Goal: Task Accomplishment & Management: Complete application form

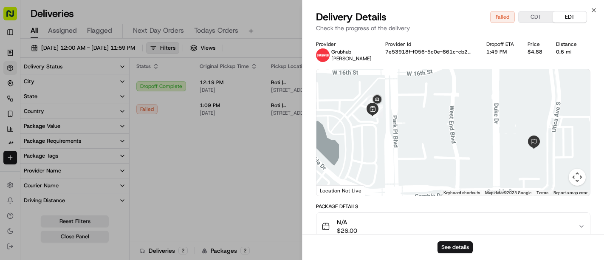
click at [125, 54] on div "09/17/2025 12:00 AM - 09/17/2025 11:59 PM Filters Views collier Map Download" at bounding box center [312, 50] width 584 height 16
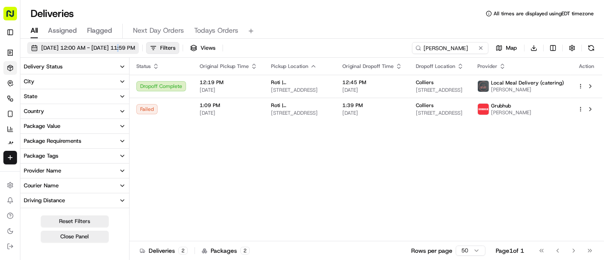
click at [115, 45] on span "[DATE] 12:00 AM - [DATE] 11:59 PM" at bounding box center [88, 48] width 94 height 8
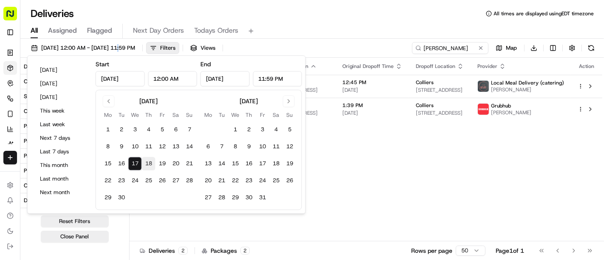
click at [147, 167] on button "18" at bounding box center [149, 164] width 14 height 14
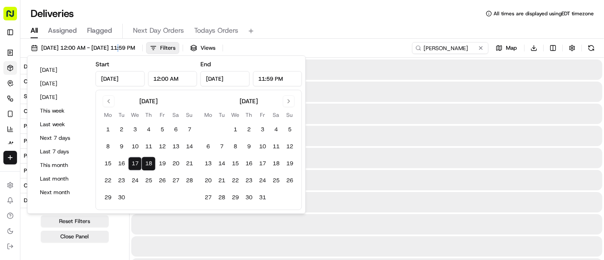
type input "Sep 18, 2025"
click at [147, 167] on button "18" at bounding box center [149, 164] width 14 height 14
type input "Sep 18, 2025"
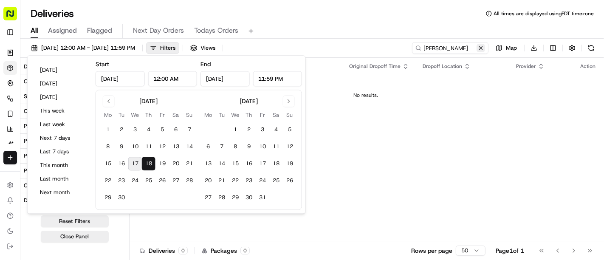
click at [481, 48] on button at bounding box center [481, 48] width 9 height 9
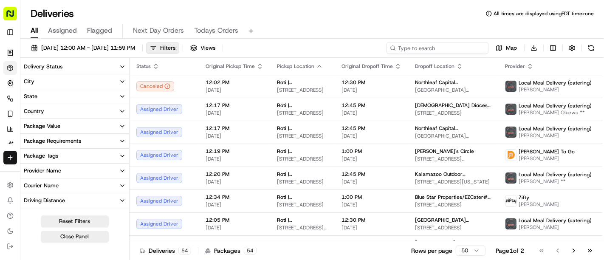
click at [456, 48] on input at bounding box center [438, 48] width 102 height 12
paste input "# UT3-GAT"
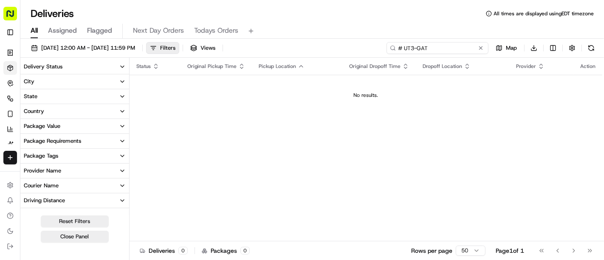
type input "# UT3-GAT"
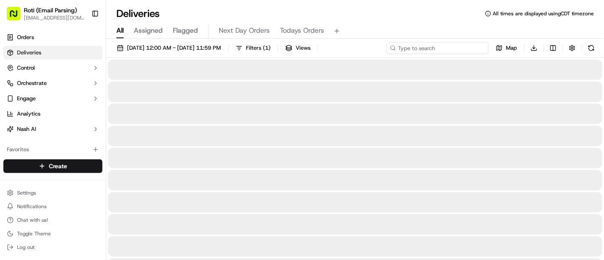
click at [436, 43] on input at bounding box center [438, 48] width 102 height 12
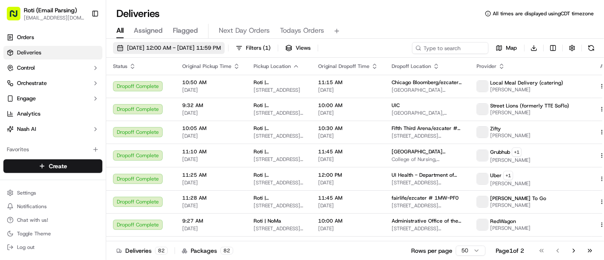
click at [221, 49] on span "[DATE] 12:00 AM - [DATE] 11:59 PM" at bounding box center [174, 48] width 94 height 8
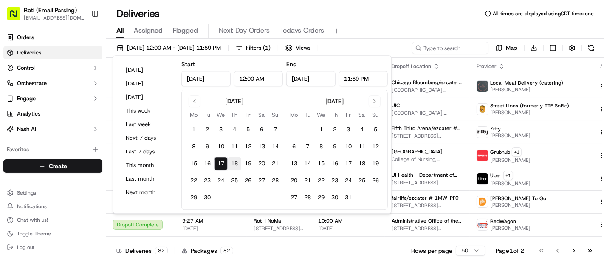
click at [237, 160] on button "18" at bounding box center [235, 164] width 14 height 14
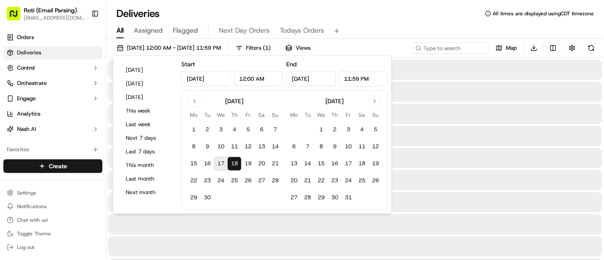
type input "Sep 18, 2025"
click at [471, 46] on input at bounding box center [438, 48] width 102 height 12
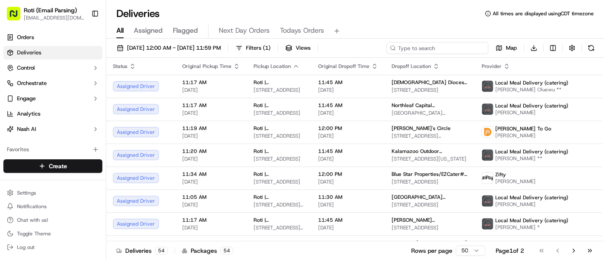
paste input "# MTW-J10"
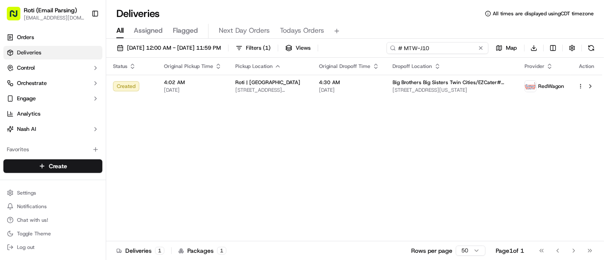
type input "# MTW-J10"
drag, startPoint x: 71, startPoint y: 155, endPoint x: 67, endPoint y: 167, distance: 13.6
click at [67, 167] on div "Create Settings Notifications Chat with us! Toggle Theme Log out" at bounding box center [53, 207] width 106 height 108
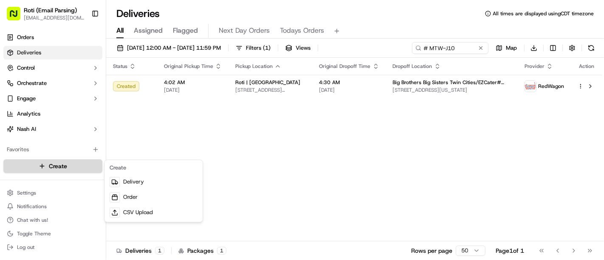
click at [67, 167] on html "Roti (Email Parsing) sbroadhead@roti.com Toggle Sidebar Orders Deliveries Contr…" at bounding box center [302, 130] width 604 height 260
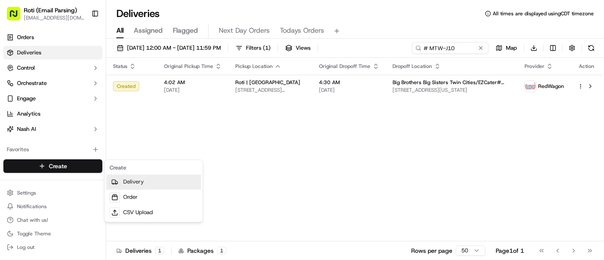
click at [129, 184] on link "Delivery" at bounding box center [153, 182] width 95 height 15
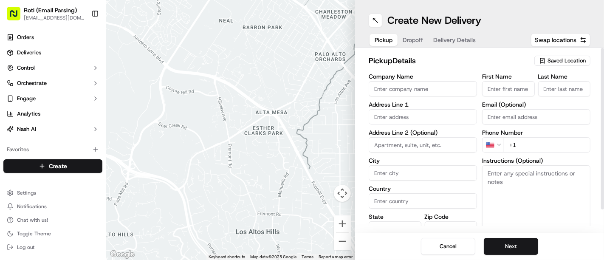
click at [538, 63] on div "Saved Location" at bounding box center [563, 61] width 56 height 10
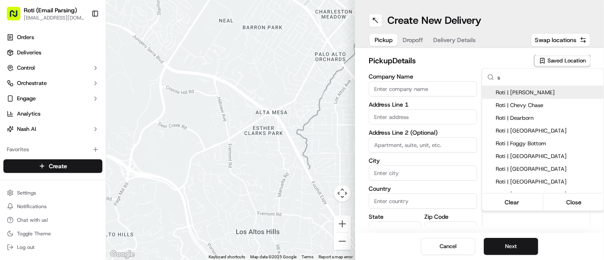
type input "st"
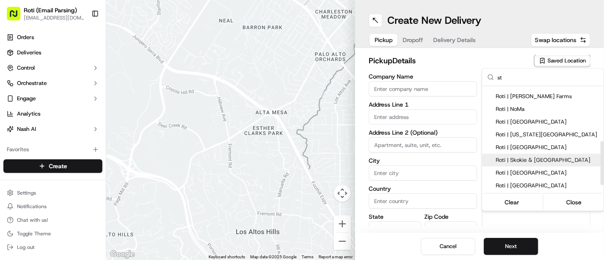
scroll to position [145, 0]
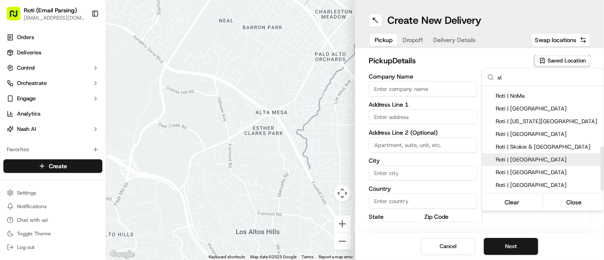
type input "Roti | St. Louis Park"
type input "1620 Park Pl Blvd"
type input "Minneapolis"
type input "US"
type input "MN"
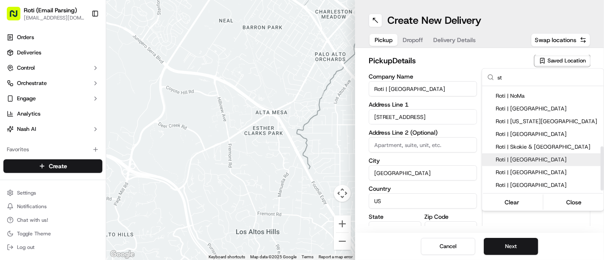
type input "55416"
type input "Manager"
type input "+1 952 444 9722"
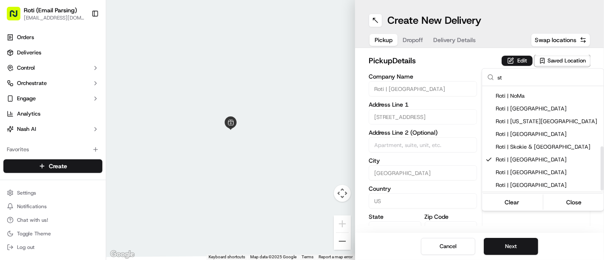
type input "st"
click at [529, 252] on html "Roti (Email Parsing) sbroadhead@roti.com Toggle Sidebar Orders Deliveries Contr…" at bounding box center [302, 130] width 604 height 260
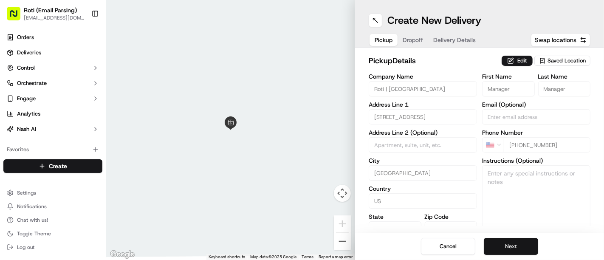
click at [528, 249] on button "Next" at bounding box center [511, 246] width 54 height 17
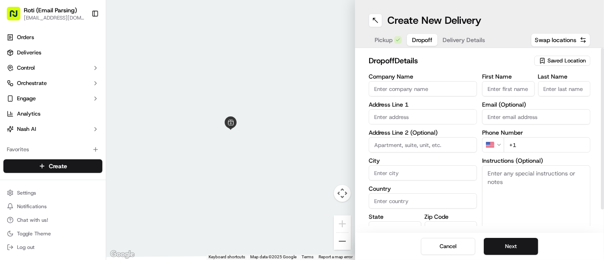
click at [414, 93] on input "Company Name" at bounding box center [423, 88] width 108 height 15
paste input "Minneapolis Radiology"
type input "Minneapolis Radiology"
click at [519, 88] on input "First Name" at bounding box center [508, 88] width 53 height 15
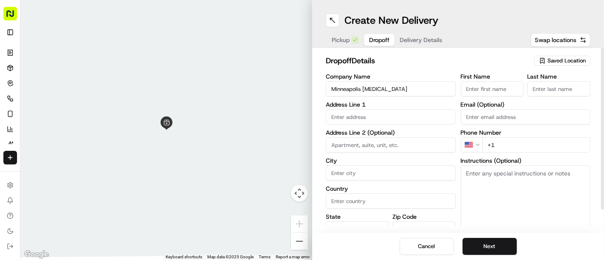
paste input "Amy Taylor"
drag, startPoint x: 479, startPoint y: 86, endPoint x: 504, endPoint y: 87, distance: 25.5
click at [504, 87] on input "Amy Taylor" at bounding box center [492, 88] width 63 height 15
type input "Amy"
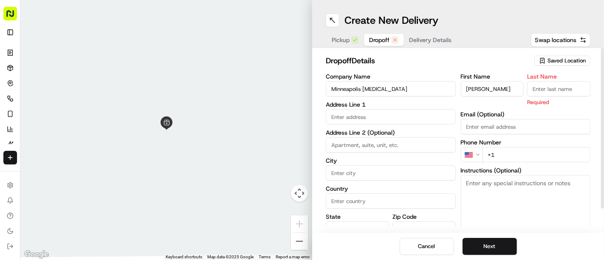
click at [539, 93] on input "Last Name" at bounding box center [558, 88] width 63 height 15
paste input "Taylor"
type input "Taylor"
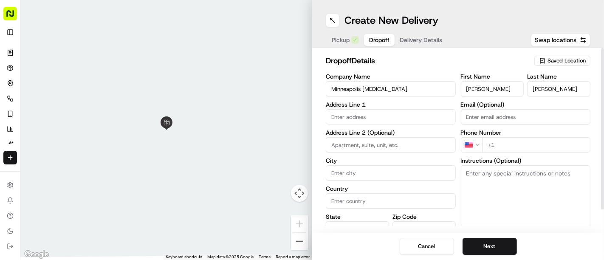
click at [442, 124] on div "Company Name Minneapolis Radiology Address Line 1 Address Line 2 (Optional) Cit…" at bounding box center [391, 163] width 130 height 179
click at [441, 124] on body "Roti (Email Parsing) sbroadhead@roti.com Toggle Sidebar Orders Deliveries Contr…" at bounding box center [302, 130] width 604 height 260
paste input "3300 Oakdale Avenue North SUNSET RM Robbinsdale, MN 55422 United States"
click at [431, 133] on div "3300 Oakdale Avenue North, Robbinsdale, MN 55422, United States" at bounding box center [391, 134] width 126 height 13
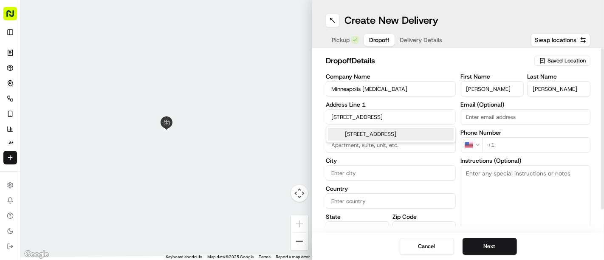
scroll to position [0, 54]
type input "3300 Oakdale Ave N, Robbinsdale, MN 55422, USA"
type input "Robbinsdale"
type input "United States"
type input "MN"
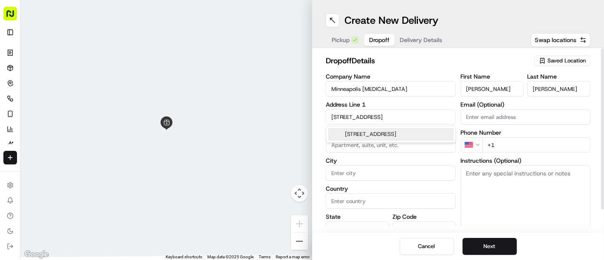
type input "55422"
type input "3300 Oakdale Avenue North"
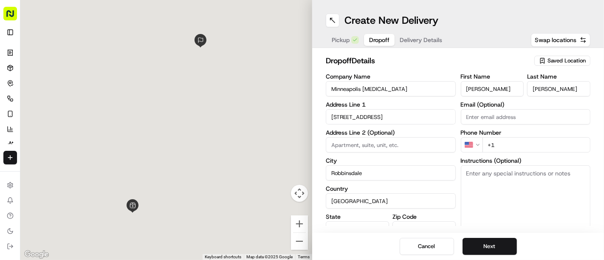
scroll to position [0, 0]
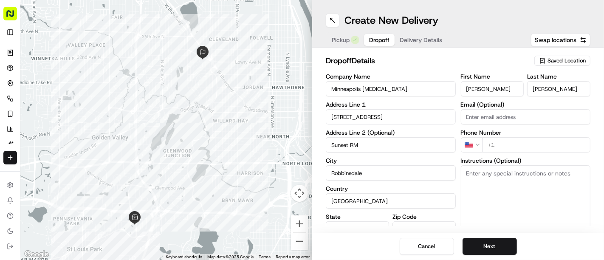
type input "Sunset RM"
click at [512, 145] on input "+1" at bounding box center [537, 144] width 108 height 15
paste input "763 398 2203"
type input "+1 763 398 2203"
click at [502, 193] on textarea "Instructions (Optional)" at bounding box center [526, 197] width 130 height 64
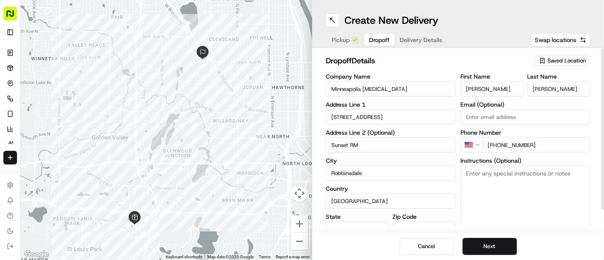
paste textarea "DELEIVER TO SUNSET RM JN"
paste textarea "12203"
click at [479, 189] on textarea "DELEIVER TO SUNSET RM JN EXT12203" at bounding box center [526, 197] width 130 height 64
click at [478, 189] on textarea "DELEIVER TO SUNSET RM JN EXT12203" at bounding box center [526, 197] width 130 height 64
type textarea "DELEIVER TO SUNSET RM JN EXT 12203"
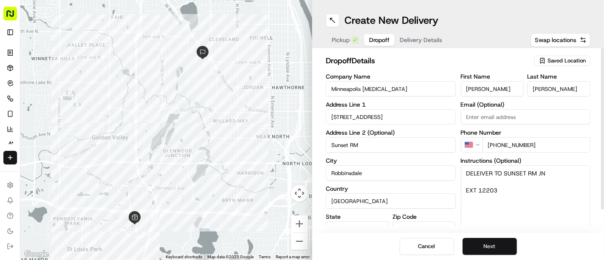
click at [474, 252] on button "Next" at bounding box center [490, 246] width 54 height 17
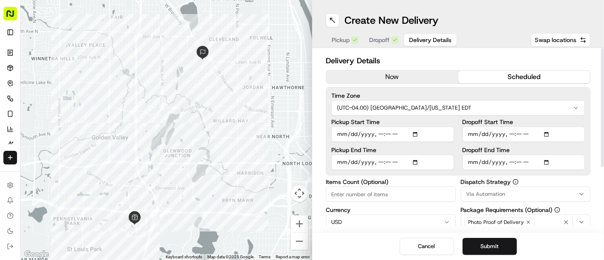
click at [513, 82] on button "scheduled" at bounding box center [525, 77] width 132 height 13
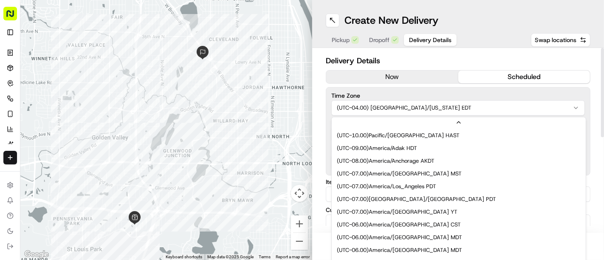
click at [476, 111] on html "Roti (Email Parsing) sbroadhead@roti.com Toggle Sidebar Orders Deliveries Contr…" at bounding box center [302, 130] width 604 height 260
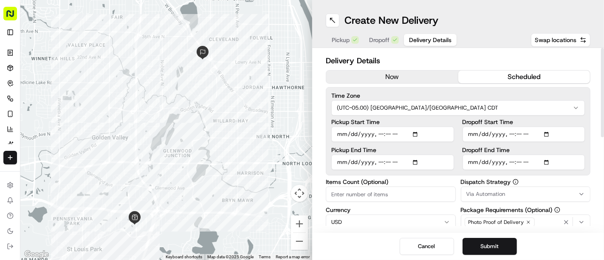
click at [498, 187] on button "Via Automation" at bounding box center [526, 194] width 130 height 15
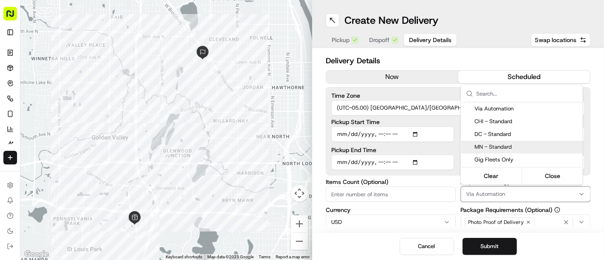
click at [488, 143] on span "MN - Standard" at bounding box center [527, 147] width 105 height 8
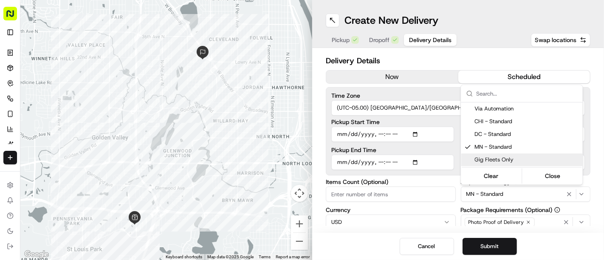
click at [426, 178] on html "Roti (Email Parsing) sbroadhead@roti.com Toggle Sidebar Orders Deliveries Contr…" at bounding box center [302, 130] width 604 height 260
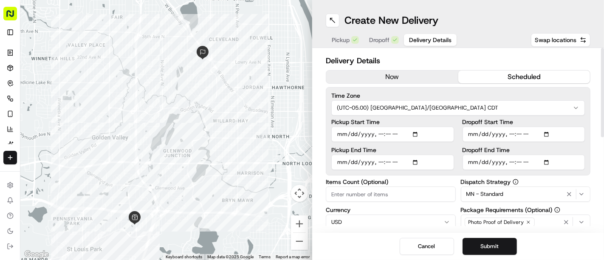
click at [543, 131] on input "Dropoff Start Time" at bounding box center [524, 134] width 123 height 15
click at [552, 133] on input "Dropoff Start Time" at bounding box center [524, 134] width 123 height 15
click at [549, 135] on input "Dropoff Start Time" at bounding box center [524, 134] width 123 height 15
click at [546, 138] on input "Dropoff Start Time" at bounding box center [524, 134] width 123 height 15
click at [545, 130] on input "Dropoff Start Time" at bounding box center [524, 134] width 123 height 15
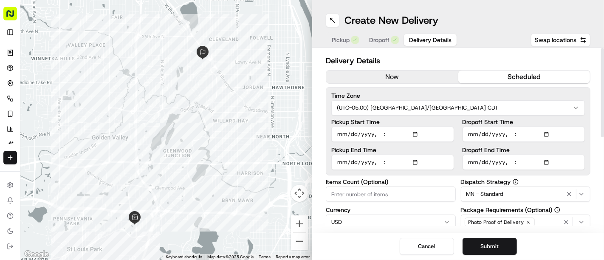
click at [546, 130] on input "Dropoff Start Time" at bounding box center [524, 134] width 123 height 15
click at [560, 148] on label "Dropoff End Time" at bounding box center [524, 150] width 123 height 6
click at [560, 155] on input "Dropoff End Time" at bounding box center [524, 162] width 123 height 15
click at [549, 133] on input "Dropoff Start Time" at bounding box center [524, 134] width 123 height 15
type input "2025-10-29T11:15"
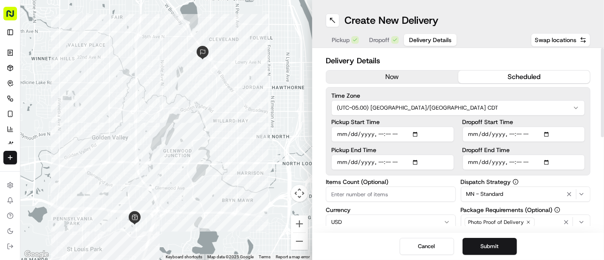
click at [596, 128] on div "Delivery Details now scheduled Time Zone (UTC-05.00) America/Chicago CDT Pickup…" at bounding box center [458, 140] width 292 height 185
click at [544, 164] on input "Dropoff End Time" at bounding box center [524, 162] width 123 height 15
type input "2025-10-29T11:30"
click at [604, 89] on div at bounding box center [602, 92] width 3 height 89
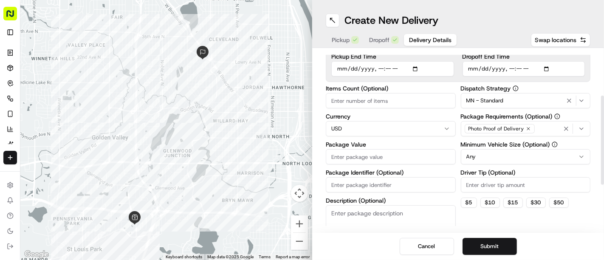
drag, startPoint x: 604, startPoint y: 89, endPoint x: 587, endPoint y: 139, distance: 52.3
click at [601, 139] on div at bounding box center [602, 140] width 3 height 89
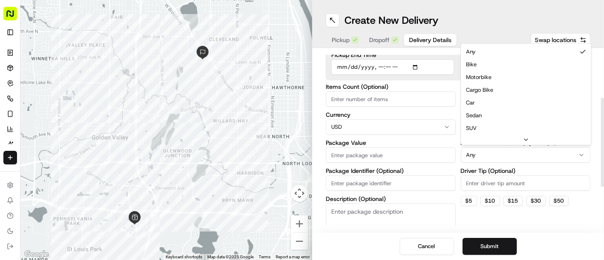
click at [538, 156] on html "Roti (Email Parsing) sbroadhead@roti.com Toggle Sidebar Orders Deliveries Contr…" at bounding box center [302, 130] width 604 height 260
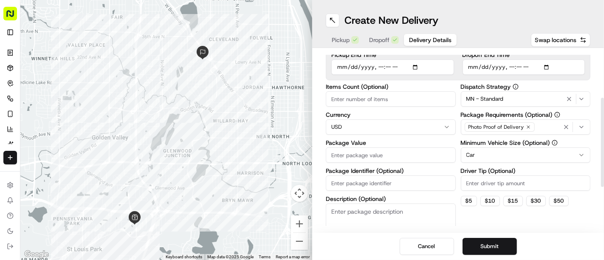
click at [407, 93] on input "Items Count (Optional)" at bounding box center [391, 98] width 130 height 15
type input "6"
click at [377, 150] on input "Package Value" at bounding box center [391, 154] width 130 height 15
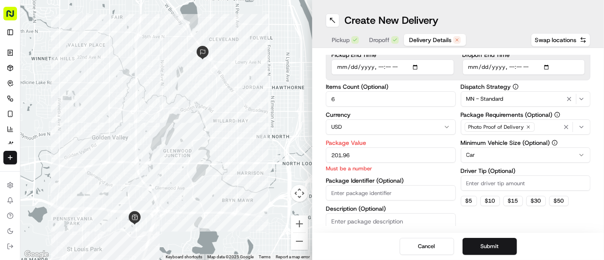
type input "201.96"
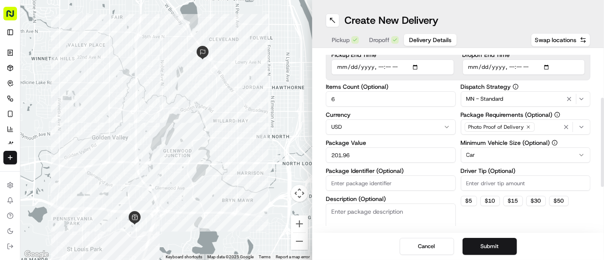
click at [340, 176] on input "Package Identifier (Optional)" at bounding box center [391, 183] width 130 height 15
paste input "Minneapolis Radiology"
type input "Minneapolis Radiology"
click at [504, 180] on input "Driver Tip (Optional)" at bounding box center [526, 183] width 130 height 15
type input "5"
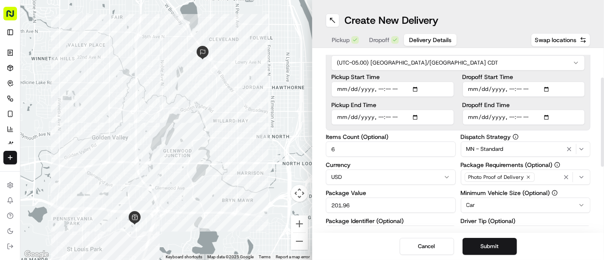
scroll to position [0, 0]
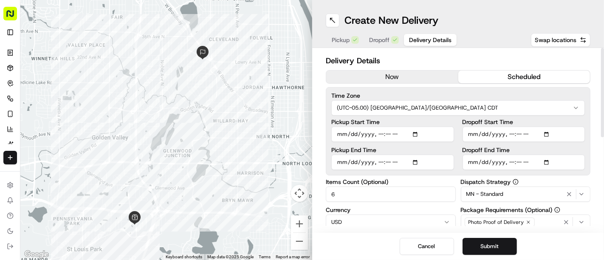
drag, startPoint x: 604, startPoint y: 170, endPoint x: 604, endPoint y: 99, distance: 71.4
click at [604, 99] on div at bounding box center [602, 92] width 3 height 89
click at [494, 239] on button "Submit" at bounding box center [490, 246] width 54 height 17
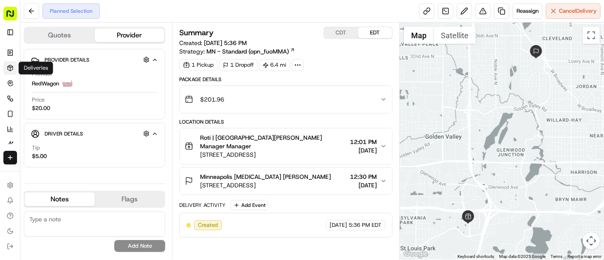
click at [14, 66] on link "Deliveries" at bounding box center [10, 68] width 14 height 14
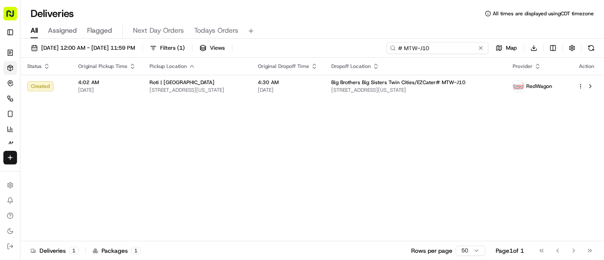
click at [483, 53] on input "# MTW-J10" at bounding box center [438, 48] width 102 height 12
click at [483, 50] on div "# MTW-J10" at bounding box center [438, 48] width 102 height 12
click at [483, 50] on button at bounding box center [481, 48] width 9 height 9
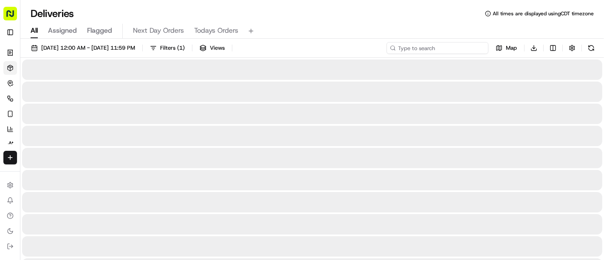
click at [462, 49] on input at bounding box center [438, 48] width 102 height 12
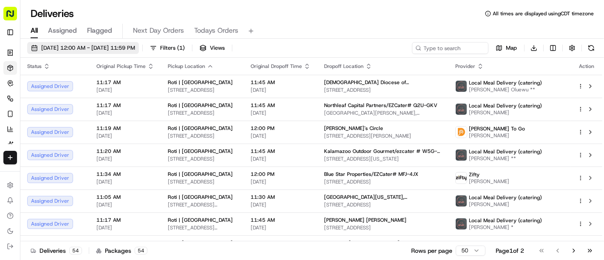
click at [135, 47] on span "09/18/2025 12:00 AM - 09/18/2025 11:59 PM" at bounding box center [88, 48] width 94 height 8
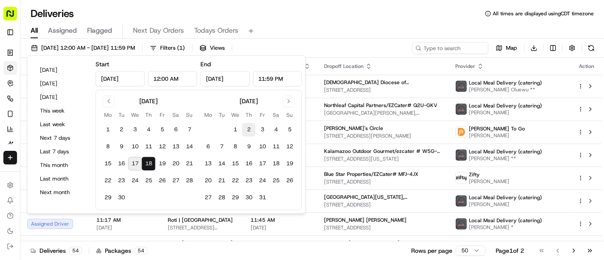
click at [250, 128] on button "2" at bounding box center [249, 130] width 14 height 14
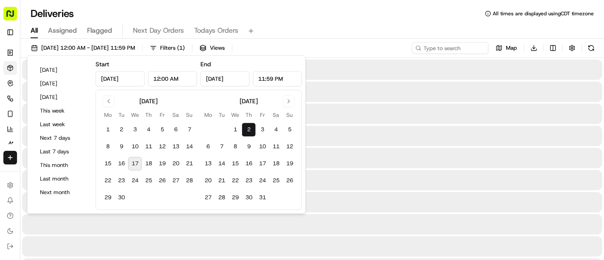
type input "Oct 2, 2025"
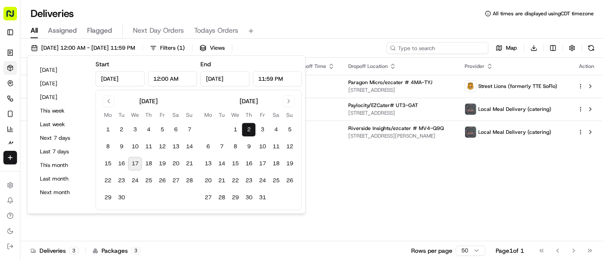
click at [435, 49] on input at bounding box center [438, 48] width 102 height 12
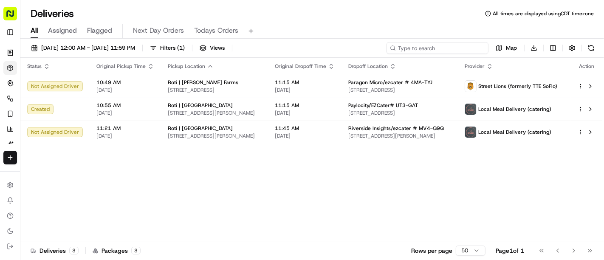
paste input "# UT3-GAT"
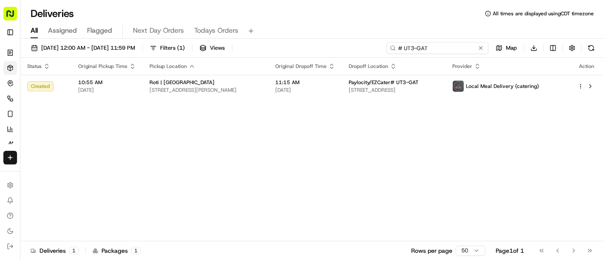
type input "# UT3-GAT"
click at [135, 45] on span "10/02/2025 12:00 AM - 10/02/2025 11:59 PM" at bounding box center [88, 48] width 94 height 8
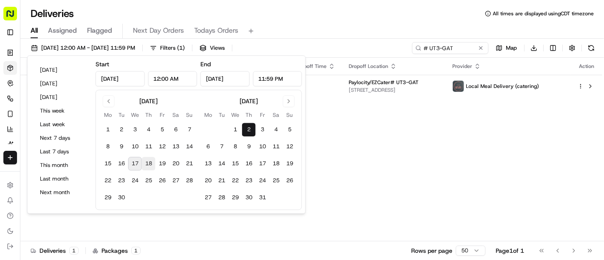
click at [153, 162] on button "18" at bounding box center [149, 164] width 14 height 14
type input "Sep 18, 2025"
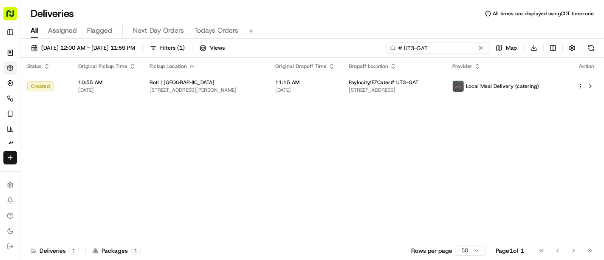
drag, startPoint x: 460, startPoint y: 50, endPoint x: 387, endPoint y: 51, distance: 72.7
click at [387, 51] on input "# UT3-GAT" at bounding box center [438, 48] width 102 height 12
drag, startPoint x: 397, startPoint y: 50, endPoint x: 433, endPoint y: 63, distance: 37.9
click at [433, 63] on div "09/18/2025 12:00 AM - 10/02/2025 11:59 PM Filters ( 1 ) Views # UT3-GAT Map Dow…" at bounding box center [312, 150] width 584 height 223
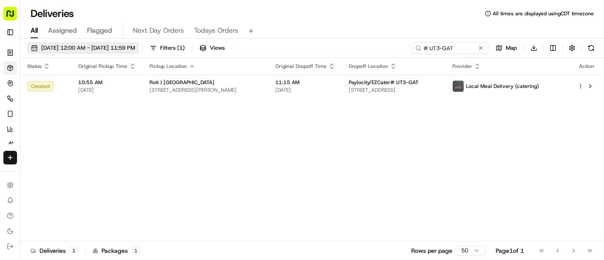
click at [135, 47] on span "09/18/2025 12:00 AM - 10/02/2025 11:59 PM" at bounding box center [88, 48] width 94 height 8
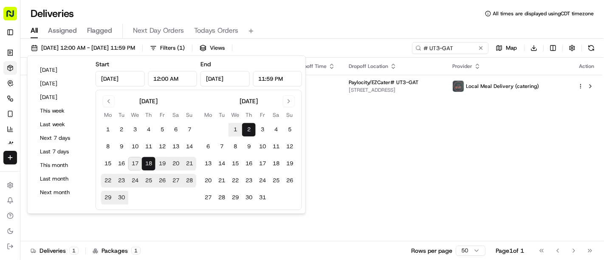
click at [148, 160] on button "18" at bounding box center [149, 164] width 14 height 14
type input "Sep 18, 2025"
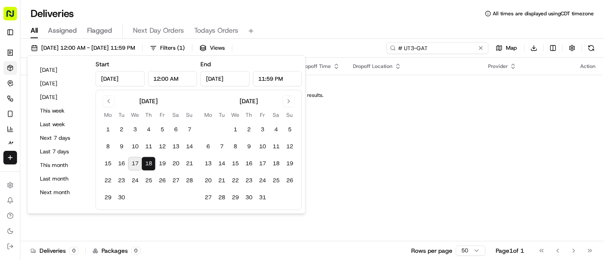
click at [487, 49] on input "# UT3-GAT" at bounding box center [438, 48] width 102 height 12
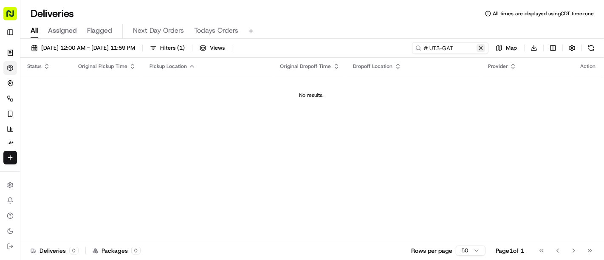
click at [483, 49] on button at bounding box center [481, 48] width 9 height 9
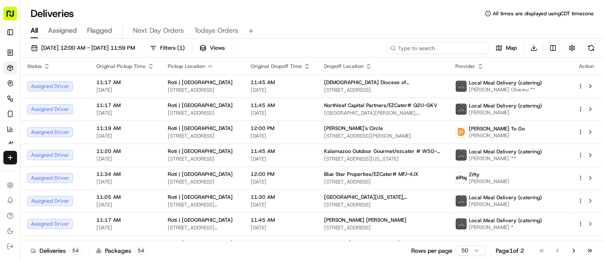
click at [468, 48] on input at bounding box center [438, 48] width 102 height 12
paste input "# 39C-W1F"
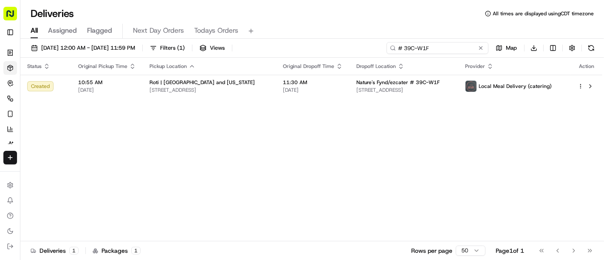
type input "# 39C-W1F"
click at [481, 45] on button at bounding box center [481, 48] width 9 height 9
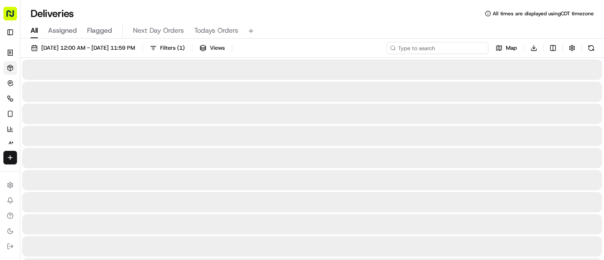
click at [481, 45] on input at bounding box center [438, 48] width 102 height 12
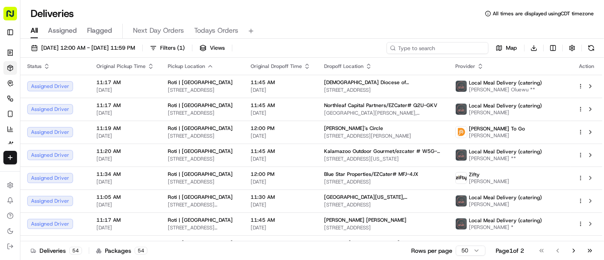
paste input "# Z42-HGW"
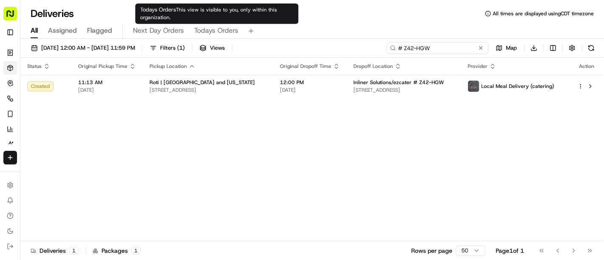
type input "# Z42-HGW"
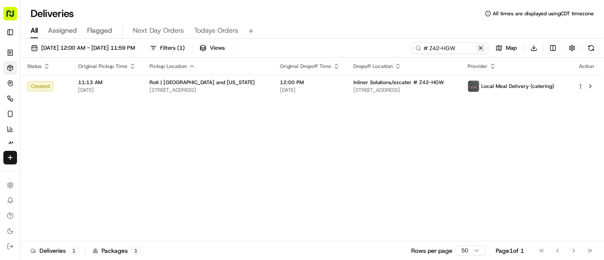
click at [479, 50] on button at bounding box center [481, 48] width 9 height 9
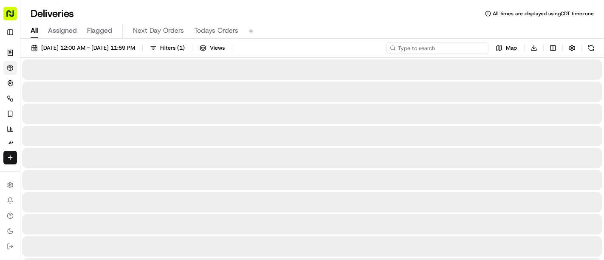
click at [460, 49] on input at bounding box center [438, 48] width 102 height 12
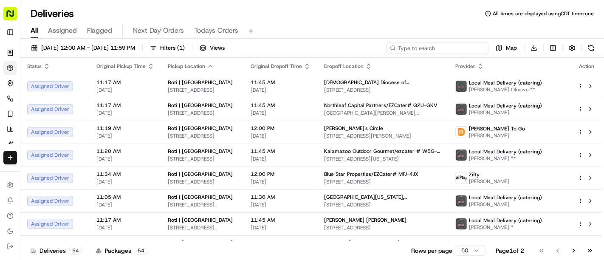
paste input "BandWith Chicago"
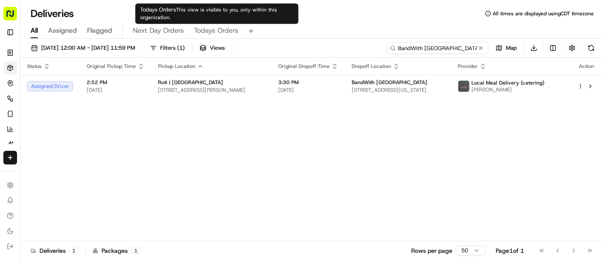
type input "BandWith Chicago"
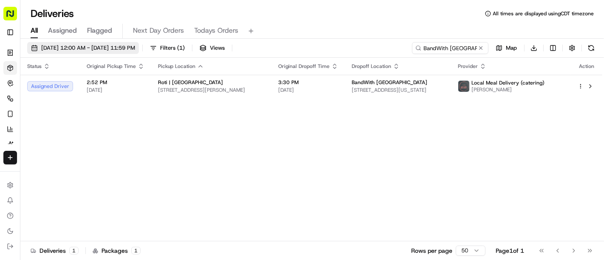
click at [138, 53] on button "09/18/2025 12:00 AM - 09/18/2025 11:59 PM" at bounding box center [83, 48] width 112 height 12
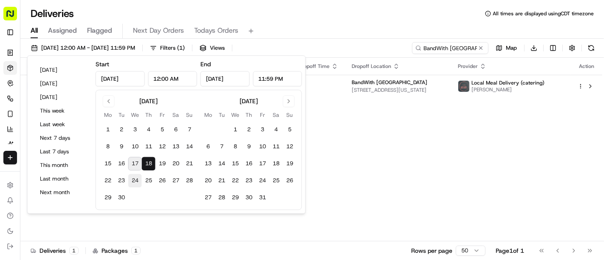
click at [135, 181] on button "24" at bounding box center [135, 181] width 14 height 14
type input "Sep 24, 2025"
click at [135, 181] on button "24" at bounding box center [135, 181] width 14 height 14
type input "Sep 24, 2025"
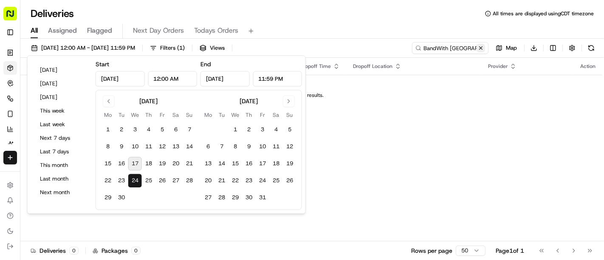
click at [483, 48] on button at bounding box center [481, 48] width 9 height 9
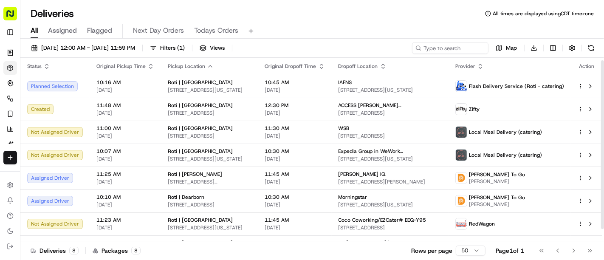
scroll to position [17, 0]
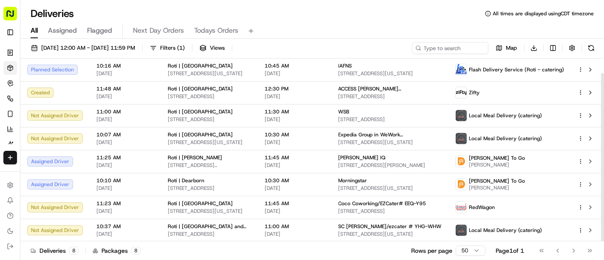
drag, startPoint x: 604, startPoint y: 134, endPoint x: 604, endPoint y: 181, distance: 47.6
click at [604, 181] on div at bounding box center [602, 157] width 3 height 169
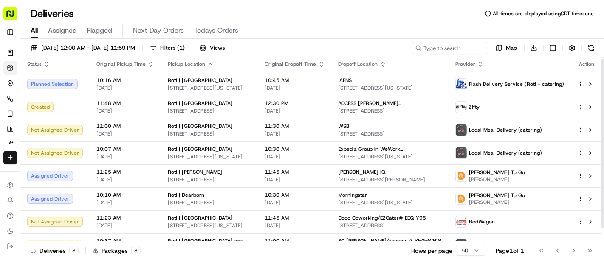
scroll to position [0, 0]
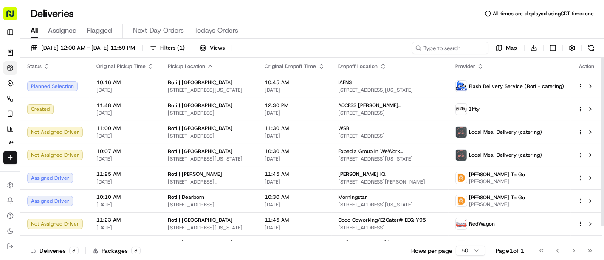
drag, startPoint x: 604, startPoint y: 149, endPoint x: 604, endPoint y: 121, distance: 27.6
click at [604, 121] on div at bounding box center [602, 142] width 3 height 169
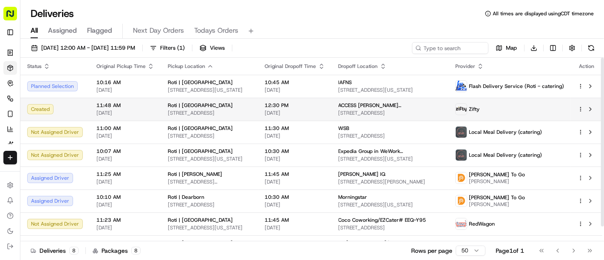
click at [553, 110] on div "Zifty" at bounding box center [510, 109] width 109 height 12
click at [582, 110] on html "Roti (Email Parsing) sbroadhead@roti.com Toggle Sidebar Orders Deliveries Contr…" at bounding box center [302, 130] width 604 height 260
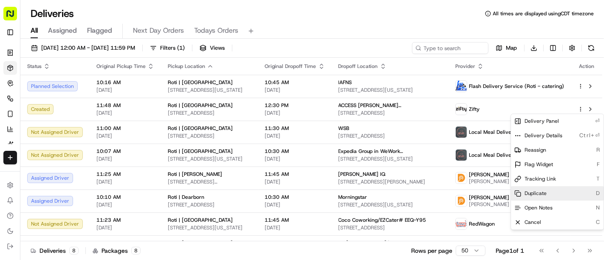
click at [530, 191] on span "Duplicate" at bounding box center [536, 193] width 22 height 7
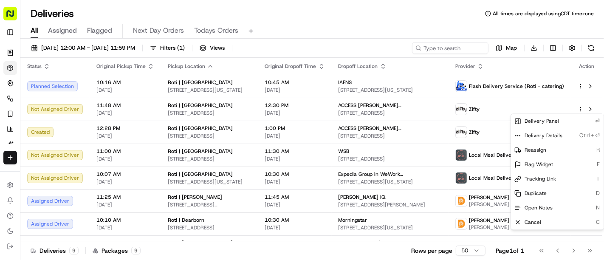
click at [579, 111] on html "Roti (Email Parsing) sbroadhead@roti.com Toggle Sidebar Orders Deliveries Contr…" at bounding box center [302, 130] width 604 height 260
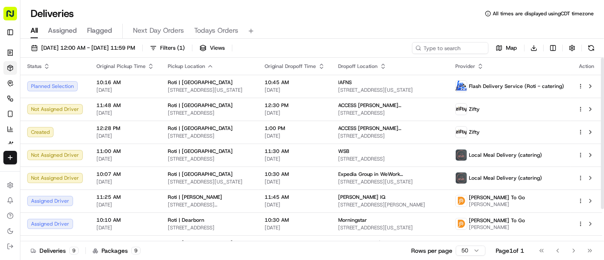
click at [579, 111] on html "Roti (Email Parsing) sbroadhead@roti.com Toggle Sidebar Orders Deliveries Contr…" at bounding box center [302, 130] width 604 height 260
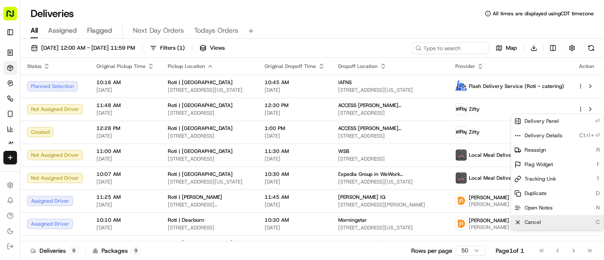
click at [528, 218] on div "Cancel C" at bounding box center [557, 222] width 93 height 14
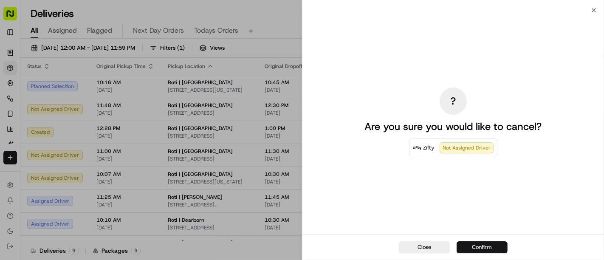
click at [474, 244] on button "Confirm" at bounding box center [482, 247] width 51 height 12
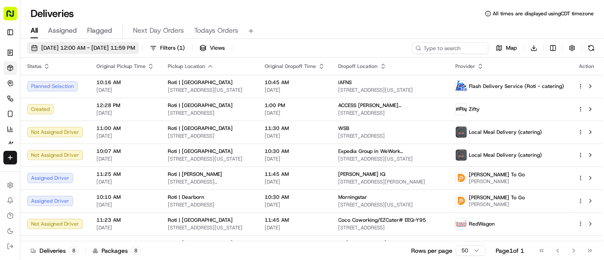
click at [120, 46] on span "09/24/2025 12:00 AM - 09/24/2025 11:59 PM" at bounding box center [88, 48] width 94 height 8
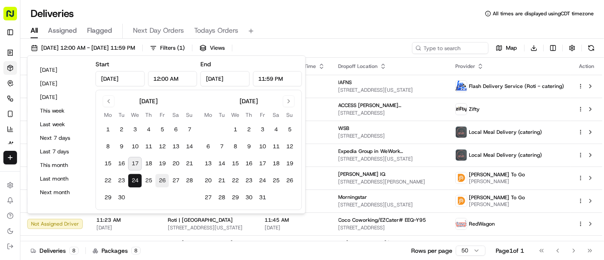
click at [161, 176] on button "26" at bounding box center [163, 181] width 14 height 14
type input "Sep 26, 2025"
click at [161, 176] on button "26" at bounding box center [163, 181] width 14 height 14
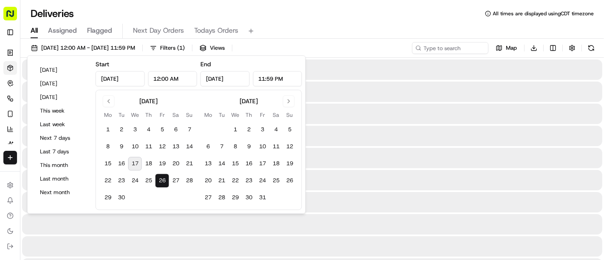
type input "Sep 26, 2025"
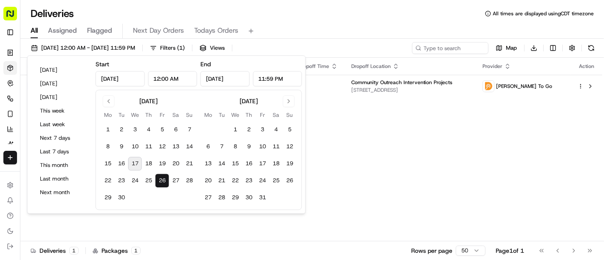
click at [507, 131] on div "Status Original Pickup Time Pickup Location Original Dropoff Time Dropoff Locat…" at bounding box center [311, 150] width 582 height 184
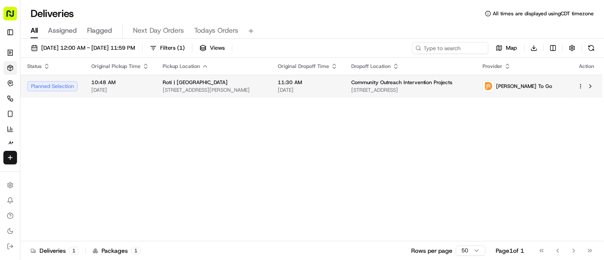
click at [577, 89] on td at bounding box center [586, 86] width 31 height 23
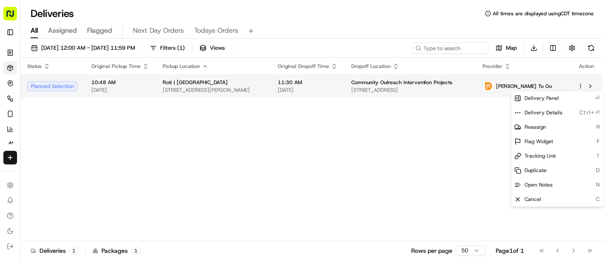
click at [578, 85] on html "Roti (Email Parsing) sbroadhead@roti.com Toggle Sidebar Orders Deliveries Contr…" at bounding box center [302, 130] width 604 height 260
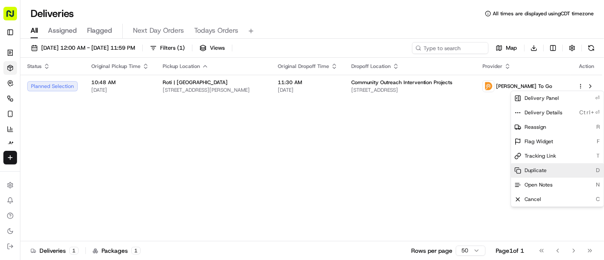
click at [536, 175] on div "Duplicate D" at bounding box center [557, 170] width 93 height 14
click at [137, 51] on html "Roti (Email Parsing) sbroadhead@roti.com Toggle Sidebar Orders Deliveries Contr…" at bounding box center [302, 130] width 604 height 260
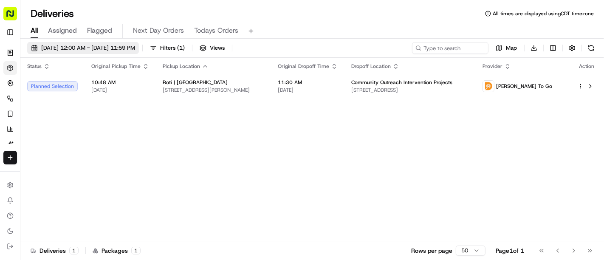
click at [135, 46] on span "09/26/2025 12:00 AM - 09/26/2025 11:59 PM" at bounding box center [88, 48] width 94 height 8
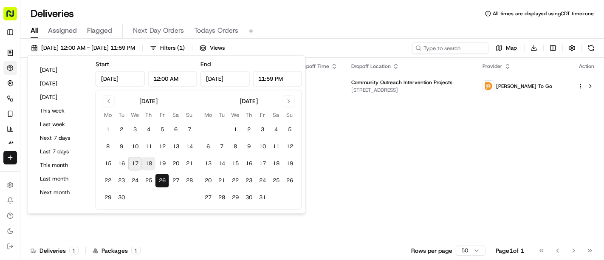
click at [148, 166] on button "18" at bounding box center [149, 164] width 14 height 14
type input "Sep 18, 2025"
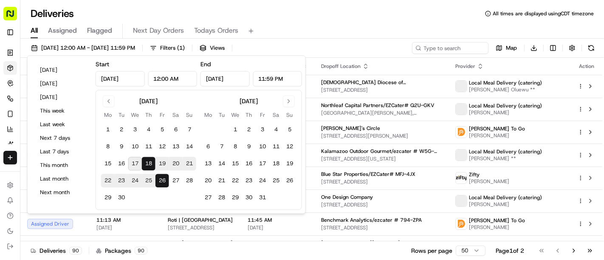
click at [150, 163] on button "18" at bounding box center [149, 164] width 14 height 14
type input "Sep 18, 2025"
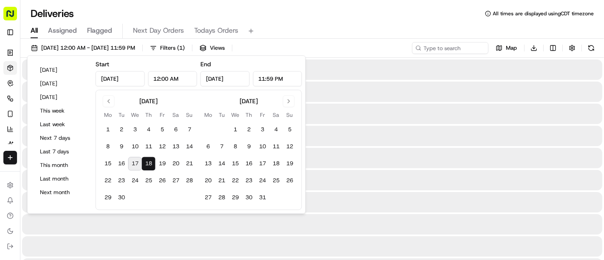
click at [150, 163] on button "18" at bounding box center [149, 164] width 14 height 14
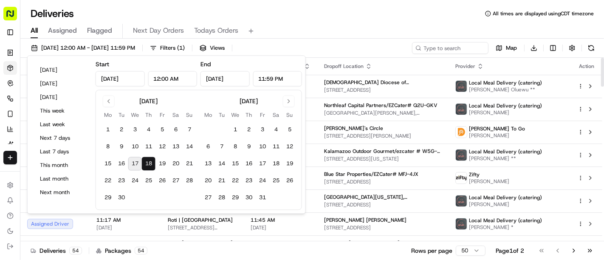
click at [162, 247] on div "Deliveries 54 Packages 54 Rows per page 50 Page 1 of 2 Go to first page Go to p…" at bounding box center [312, 250] width 584 height 19
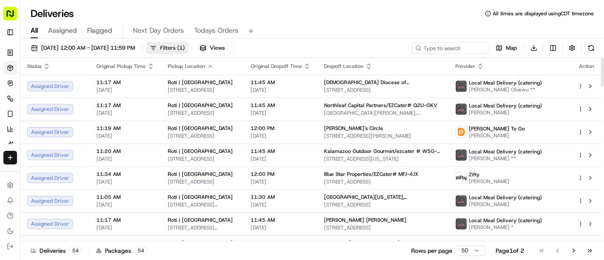
click at [185, 50] on span "Filters ( 1 )" at bounding box center [172, 48] width 25 height 8
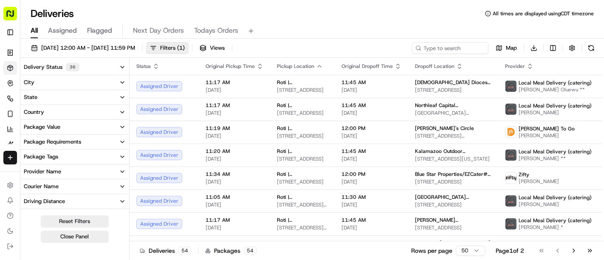
click at [81, 149] on div at bounding box center [74, 149] width 109 height 0
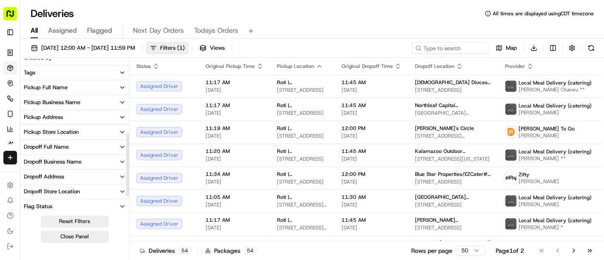
scroll to position [162, 0]
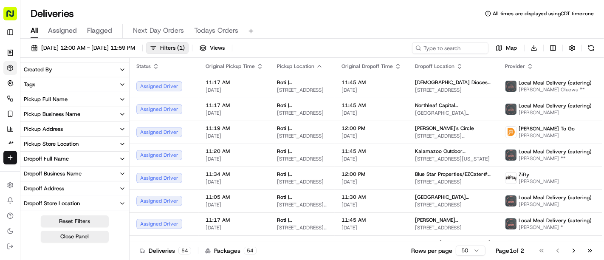
click at [60, 113] on div "Pickup Business Name" at bounding box center [52, 115] width 57 height 8
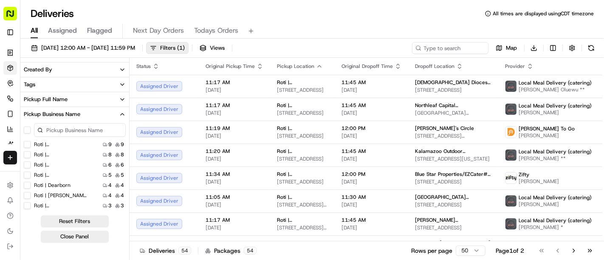
click at [56, 116] on div "Pickup Business Name" at bounding box center [52, 115] width 57 height 8
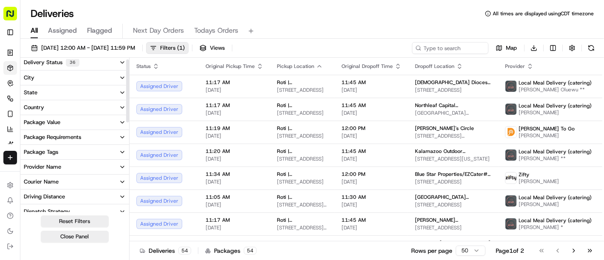
scroll to position [0, 0]
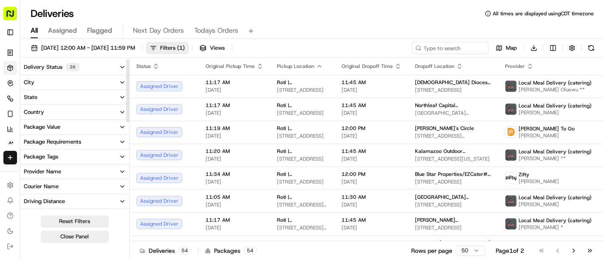
click at [79, 69] on button "Delivery Status 36" at bounding box center [74, 67] width 109 height 15
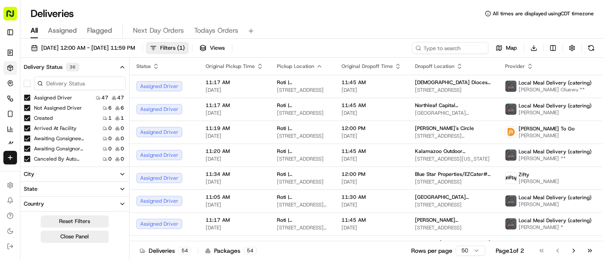
click at [85, 99] on div "Assigned Driver 47 47" at bounding box center [74, 98] width 109 height 9
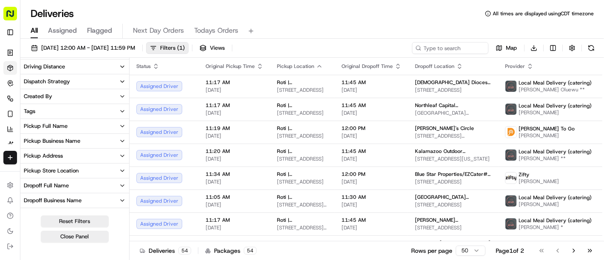
scroll to position [139, 0]
click at [85, 99] on button "Created By" at bounding box center [74, 96] width 109 height 14
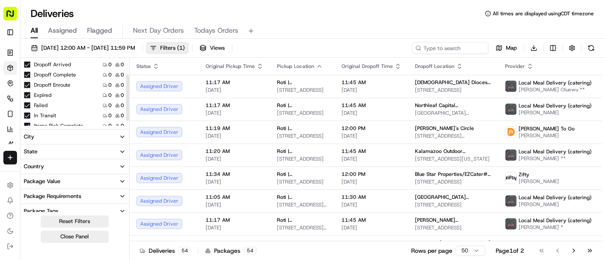
scroll to position [57, 0]
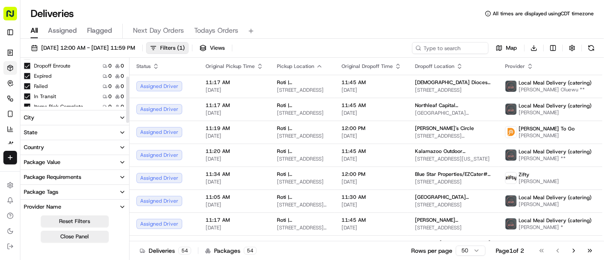
click at [85, 99] on div "In Transit 0 0" at bounding box center [74, 96] width 109 height 9
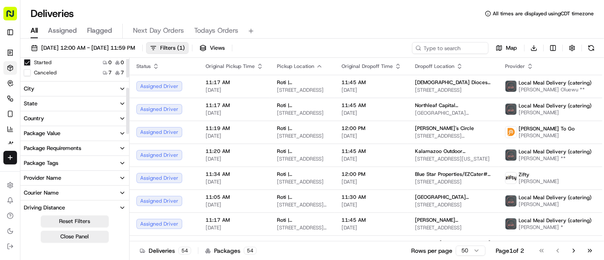
scroll to position [94, 0]
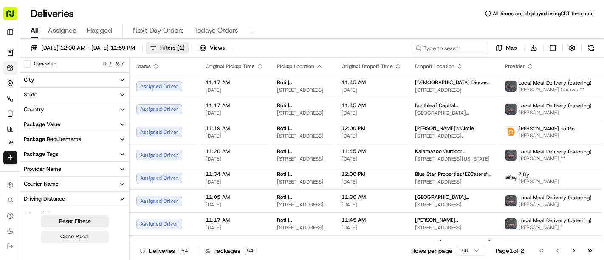
click at [73, 235] on button "Close Panel" at bounding box center [75, 237] width 68 height 12
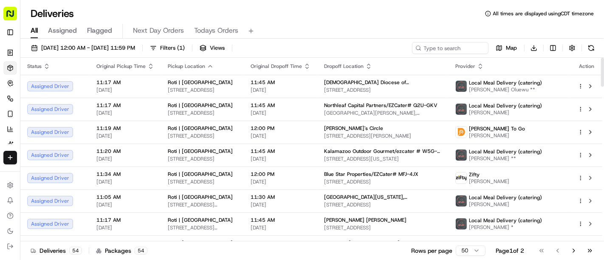
click at [207, 63] on icon "button" at bounding box center [210, 66] width 7 height 7
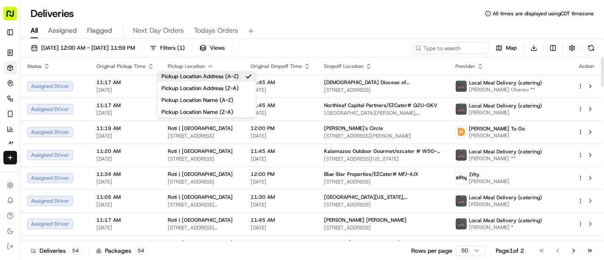
click at [303, 53] on div "09/18/2025 12:00 AM - 09/18/2025 11:59 PM Filters ( 1 ) Views Map Download" at bounding box center [312, 50] width 584 height 16
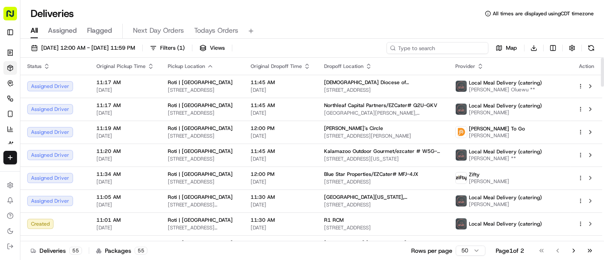
click at [451, 42] on input at bounding box center [438, 48] width 102 height 12
paste input "R1 RCM"
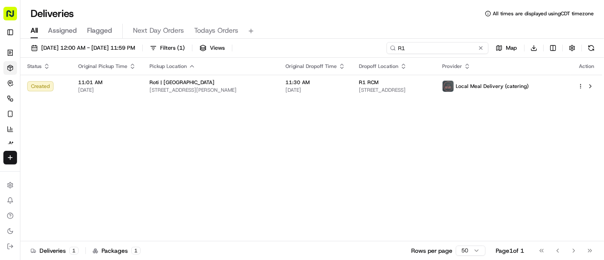
type input "R"
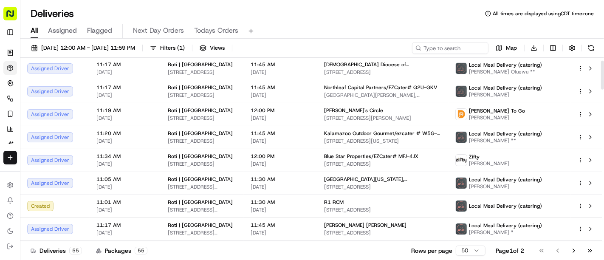
scroll to position [16, 0]
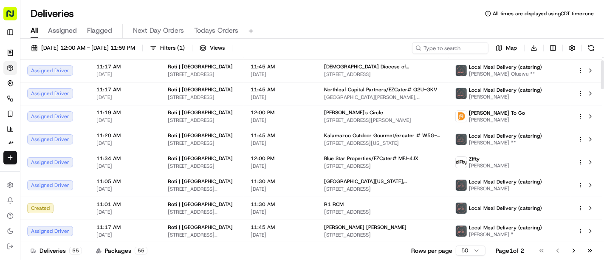
drag, startPoint x: 604, startPoint y: 59, endPoint x: 603, endPoint y: 66, distance: 7.7
click at [603, 66] on div at bounding box center [602, 74] width 3 height 29
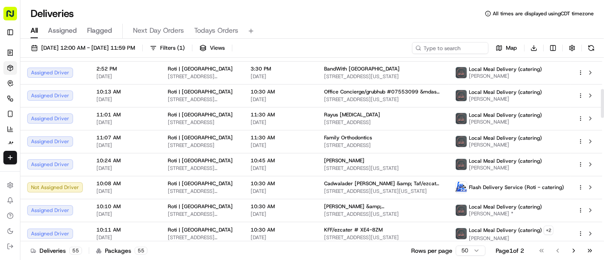
scroll to position [201, 0]
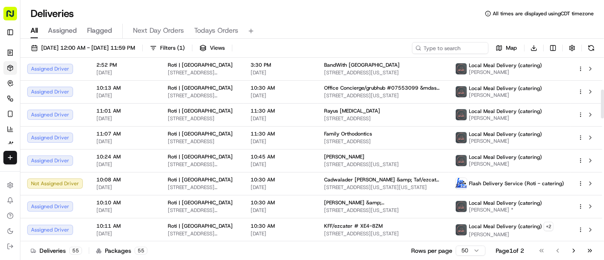
drag, startPoint x: 604, startPoint y: 72, endPoint x: 604, endPoint y: 102, distance: 29.3
click at [604, 102] on div at bounding box center [602, 104] width 3 height 29
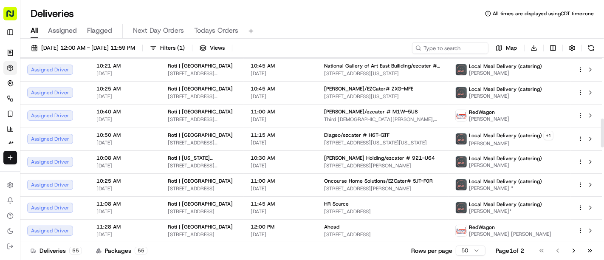
scroll to position [380, 0]
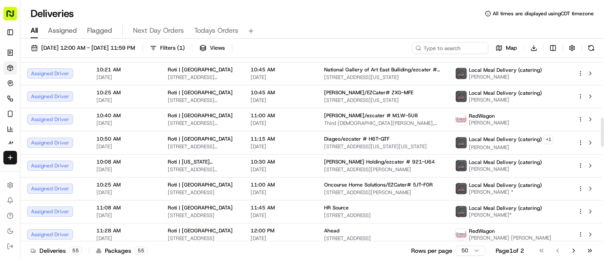
drag, startPoint x: 603, startPoint y: 113, endPoint x: 602, endPoint y: 142, distance: 28.5
click at [602, 142] on div at bounding box center [602, 132] width 3 height 29
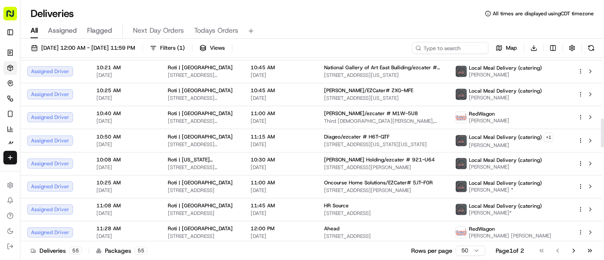
scroll to position [385, 0]
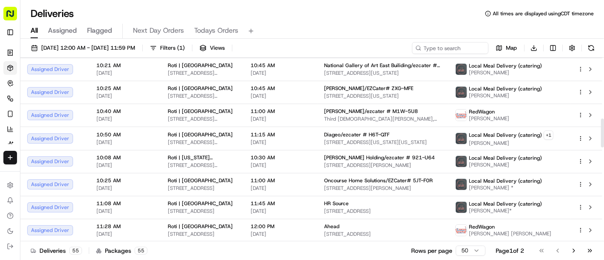
click at [604, 141] on div at bounding box center [602, 133] width 3 height 29
click at [604, 133] on div at bounding box center [602, 133] width 3 height 29
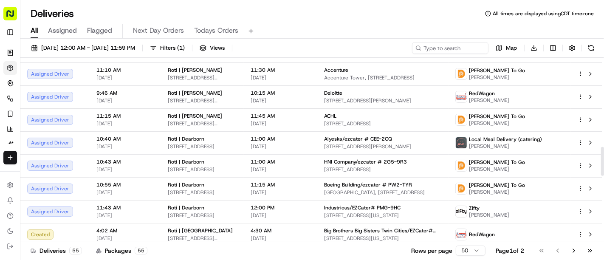
scroll to position [568, 0]
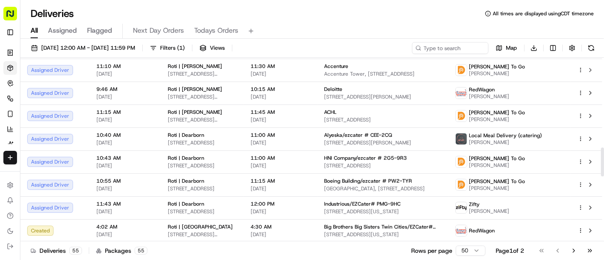
drag, startPoint x: 604, startPoint y: 129, endPoint x: 604, endPoint y: 158, distance: 28.9
click at [604, 158] on div at bounding box center [602, 161] width 3 height 29
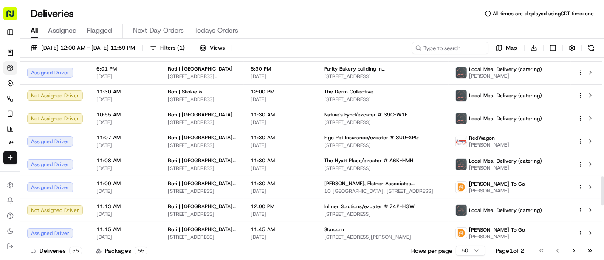
scroll to position [751, 0]
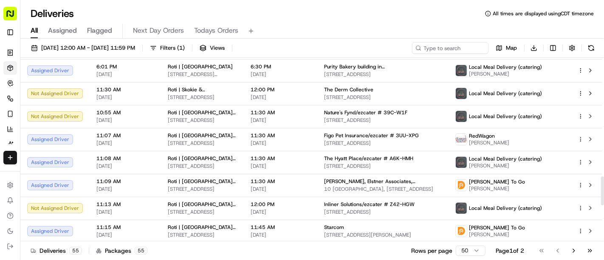
drag, startPoint x: 604, startPoint y: 152, endPoint x: 604, endPoint y: 181, distance: 28.9
click at [604, 181] on div at bounding box center [602, 190] width 3 height 29
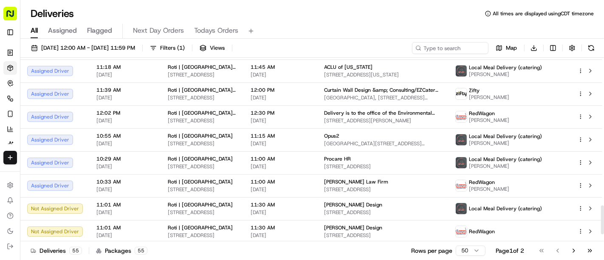
scroll to position [936, 0]
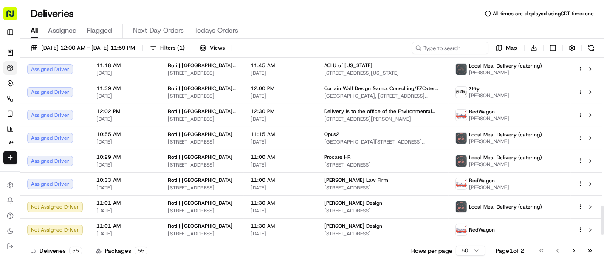
drag, startPoint x: 604, startPoint y: 181, endPoint x: 600, endPoint y: 210, distance: 29.6
click at [601, 210] on div at bounding box center [602, 220] width 3 height 29
click at [19, 10] on div "Roti (Email Parsing) sbroadhead@roti.com Toggle Sidebar" at bounding box center [10, 21] width 20 height 43
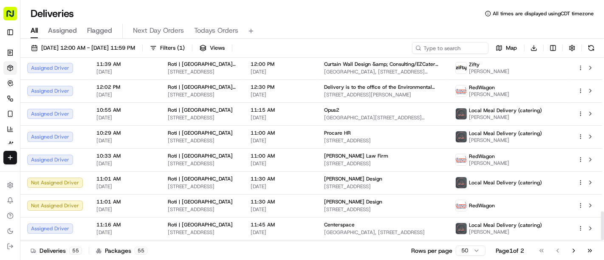
scroll to position [981, 0]
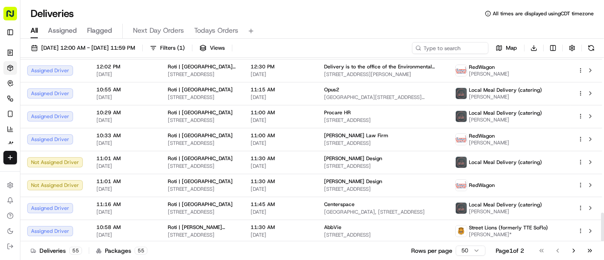
drag, startPoint x: 604, startPoint y: 215, endPoint x: 604, endPoint y: 237, distance: 22.1
click at [604, 237] on div at bounding box center [602, 227] width 3 height 29
click at [573, 249] on button "Go to next page" at bounding box center [574, 251] width 14 height 12
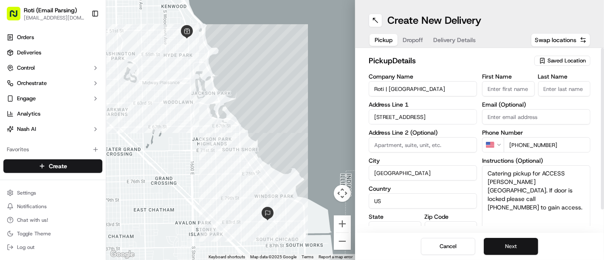
click at [518, 246] on button "Next" at bounding box center [511, 246] width 54 height 17
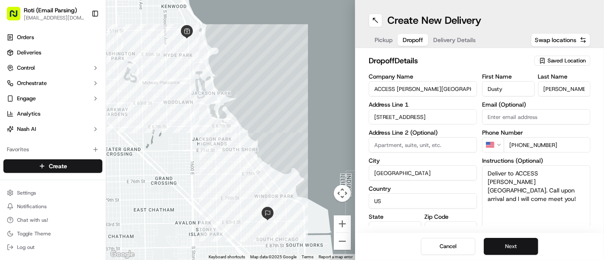
click at [518, 246] on button "Next" at bounding box center [511, 246] width 54 height 17
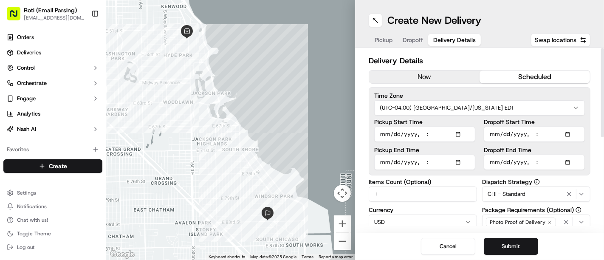
click at [537, 103] on html "Roti (Email Parsing) sbroadhead@roti.com Toggle Sidebar Orders Deliveries Contr…" at bounding box center [302, 130] width 604 height 260
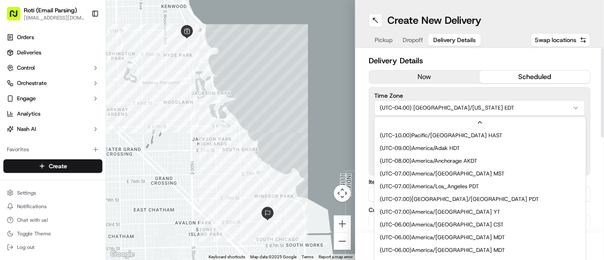
scroll to position [63, 0]
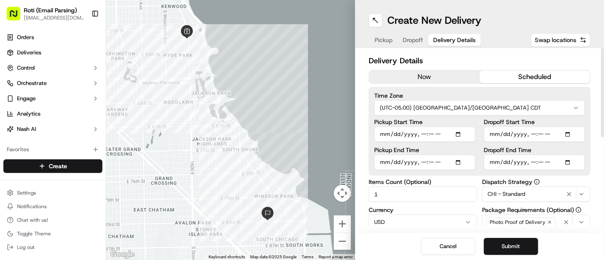
click at [458, 128] on input "Pickup Start Time" at bounding box center [424, 134] width 101 height 15
click at [457, 136] on input "Pickup Start Time" at bounding box center [424, 134] width 101 height 15
click at [462, 162] on input "Pickup End Time" at bounding box center [424, 162] width 101 height 15
click at [564, 133] on input "Dropoff Start Time" at bounding box center [534, 134] width 101 height 15
click at [572, 130] on input "Dropoff Start Time" at bounding box center [534, 134] width 101 height 15
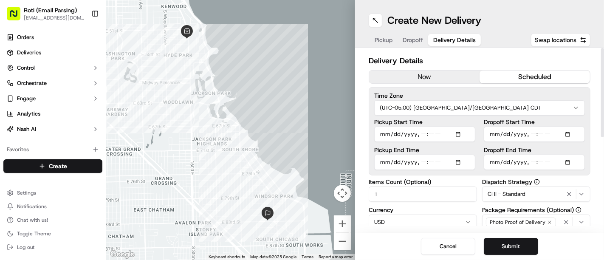
type input "2025-09-24T12:45"
click at [575, 148] on label "Dropoff End Time" at bounding box center [534, 150] width 101 height 6
click at [575, 155] on input "Dropoff End Time" at bounding box center [534, 162] width 101 height 15
click at [571, 161] on input "Dropoff End Time" at bounding box center [534, 162] width 101 height 15
type input "2025-09-24T13:00"
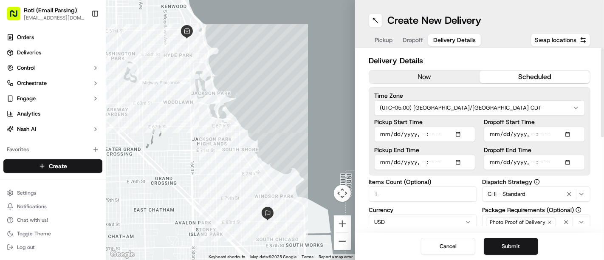
click at [589, 104] on div "Time Zone (UTC-05.00) America/Chicago CDT Pickup Start Time Pickup End Time Dro…" at bounding box center [480, 131] width 222 height 88
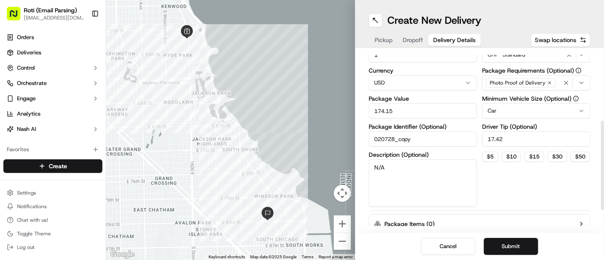
drag, startPoint x: 604, startPoint y: 102, endPoint x: 573, endPoint y: 175, distance: 79.4
click at [601, 175] on div at bounding box center [602, 165] width 3 height 89
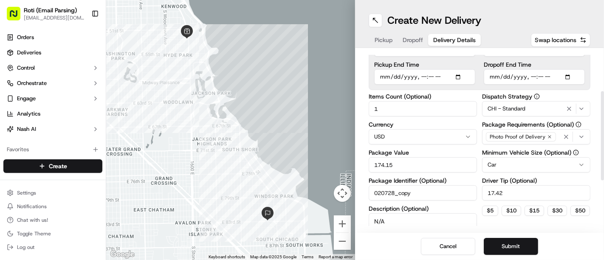
scroll to position [81, 0]
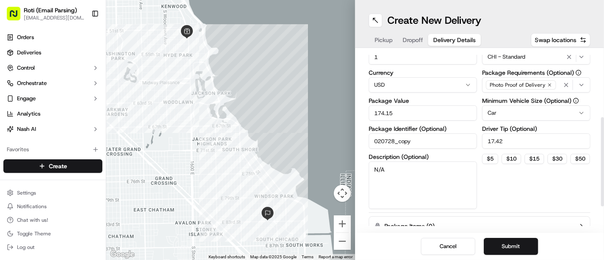
drag, startPoint x: 604, startPoint y: 177, endPoint x: 583, endPoint y: 176, distance: 21.3
click at [601, 176] on div at bounding box center [602, 161] width 3 height 89
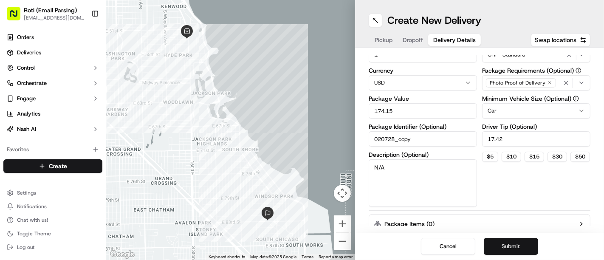
click at [510, 245] on button "Submit" at bounding box center [511, 246] width 54 height 17
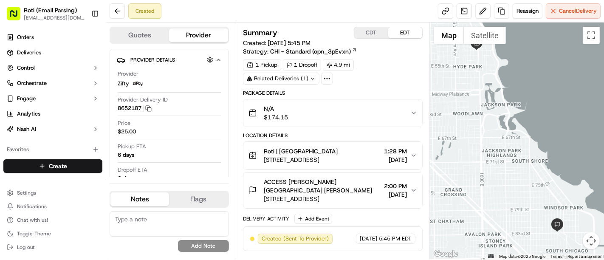
click at [368, 28] on button "CDT" at bounding box center [371, 32] width 34 height 11
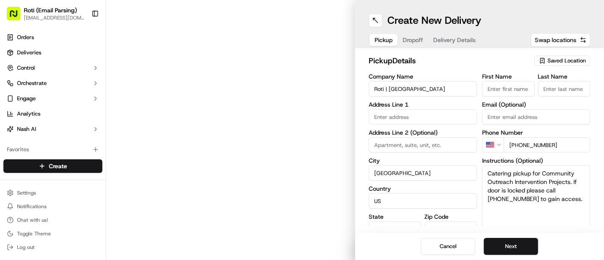
type input "[STREET_ADDRESS][PERSON_NAME]"
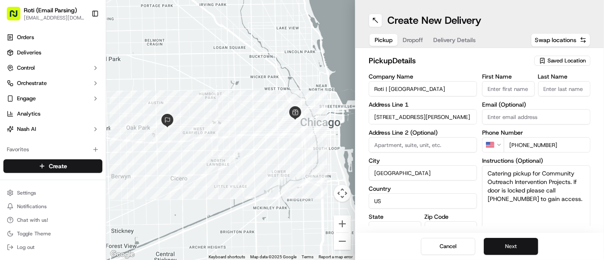
click at [501, 248] on button "Next" at bounding box center [511, 246] width 54 height 17
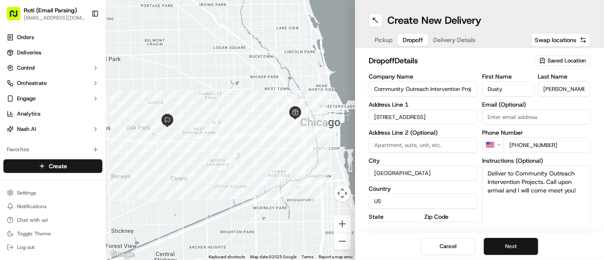
click at [501, 248] on button "Next" at bounding box center [511, 246] width 54 height 17
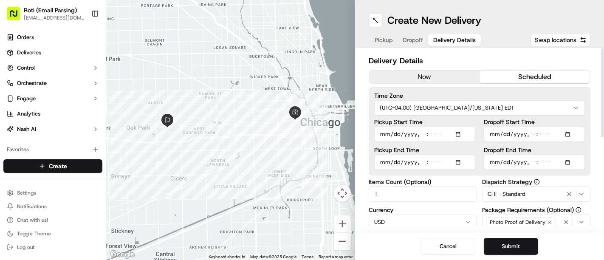
click at [433, 107] on html "Roti (Email Parsing) [EMAIL_ADDRESS][DOMAIN_NAME] Toggle Sidebar Orders Deliver…" at bounding box center [302, 130] width 604 height 260
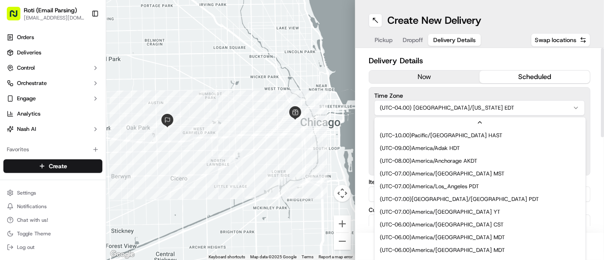
scroll to position [63, 0]
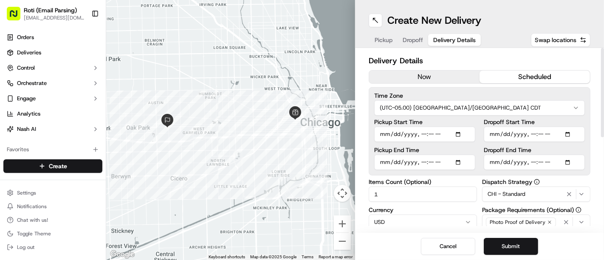
click at [462, 133] on input "Pickup Start Time" at bounding box center [424, 134] width 101 height 15
click at [458, 160] on input "Pickup End Time" at bounding box center [424, 162] width 101 height 15
click at [570, 132] on input "Dropoff Start Time" at bounding box center [534, 134] width 101 height 15
click at [596, 104] on div "Delivery Details now scheduled Time Zone (UTC-05.00) America/[GEOGRAPHIC_DATA] …" at bounding box center [479, 140] width 249 height 185
type input "[DATE]T11:45"
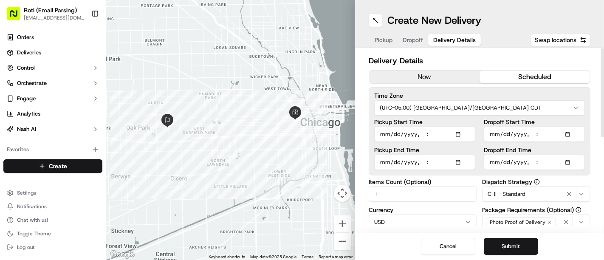
click at [568, 162] on input "Dropoff End Time" at bounding box center [534, 162] width 101 height 15
type input "[DATE]T12:00"
click at [598, 91] on div "Delivery Details now scheduled Time Zone (UTC-05.00) America/[GEOGRAPHIC_DATA] …" at bounding box center [479, 140] width 249 height 185
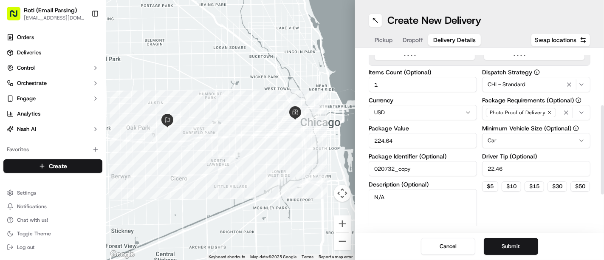
scroll to position [108, 0]
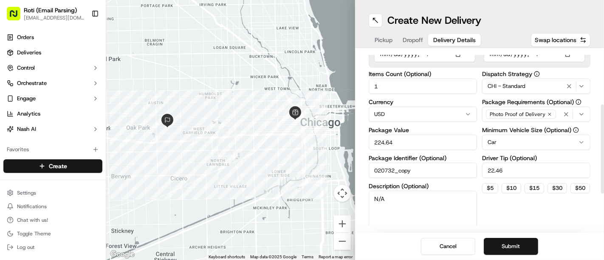
drag, startPoint x: 604, startPoint y: 129, endPoint x: 588, endPoint y: 185, distance: 58.3
click at [601, 185] on div at bounding box center [602, 149] width 3 height 89
click at [511, 241] on button "Submit" at bounding box center [511, 246] width 54 height 17
